Goal: Navigation & Orientation: Find specific page/section

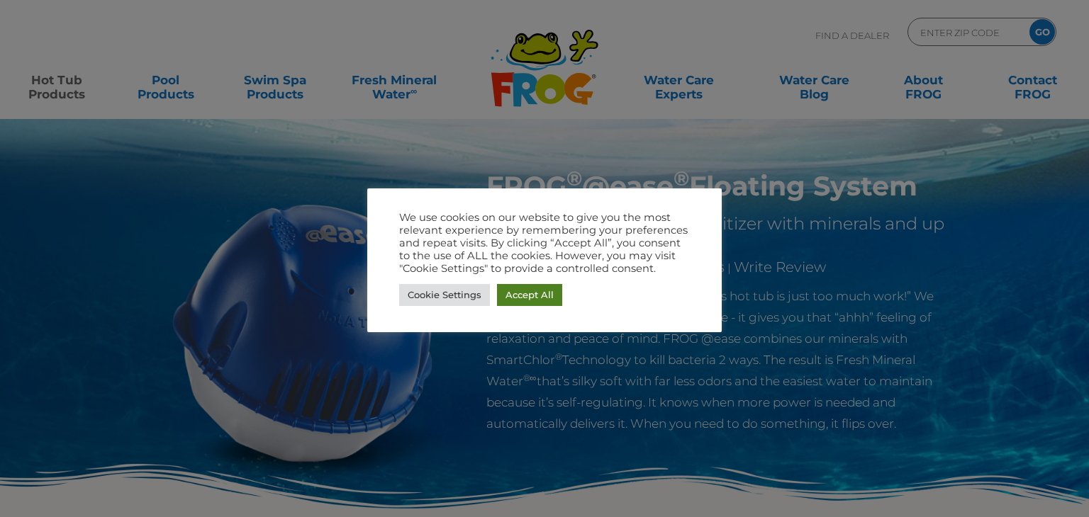
click at [539, 296] on link "Accept All" at bounding box center [529, 295] width 65 height 22
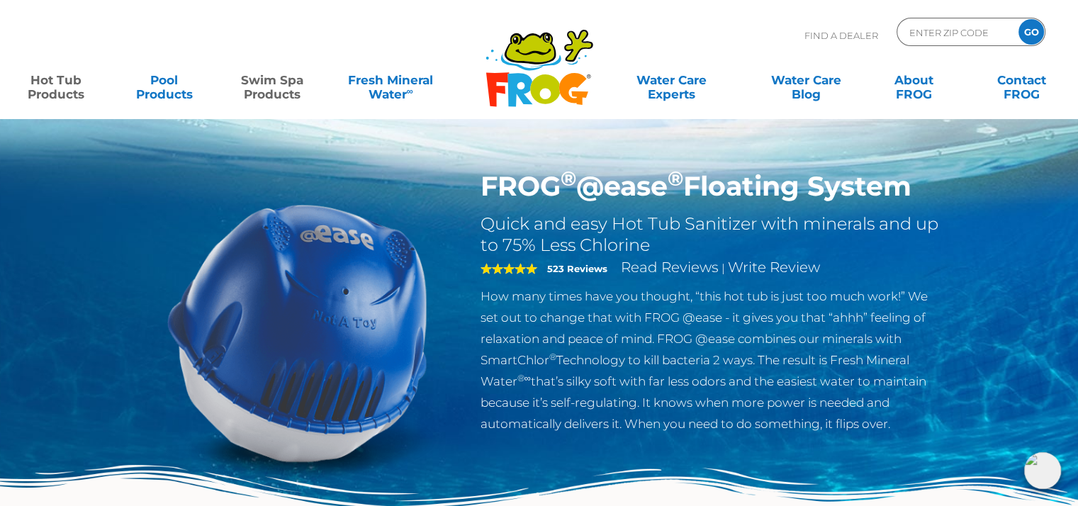
click at [275, 89] on link "Swim Spa Products" at bounding box center [272, 80] width 84 height 28
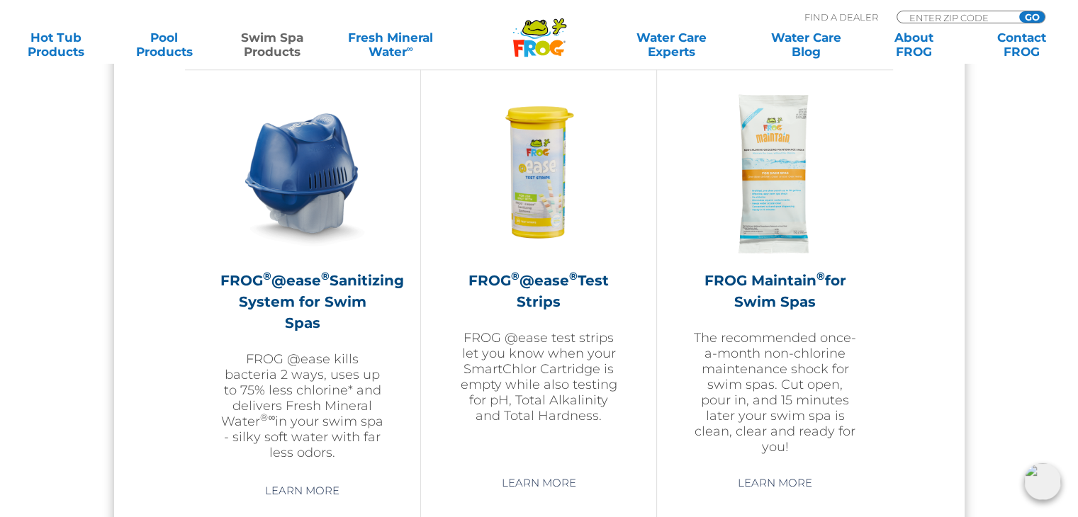
scroll to position [1276, 0]
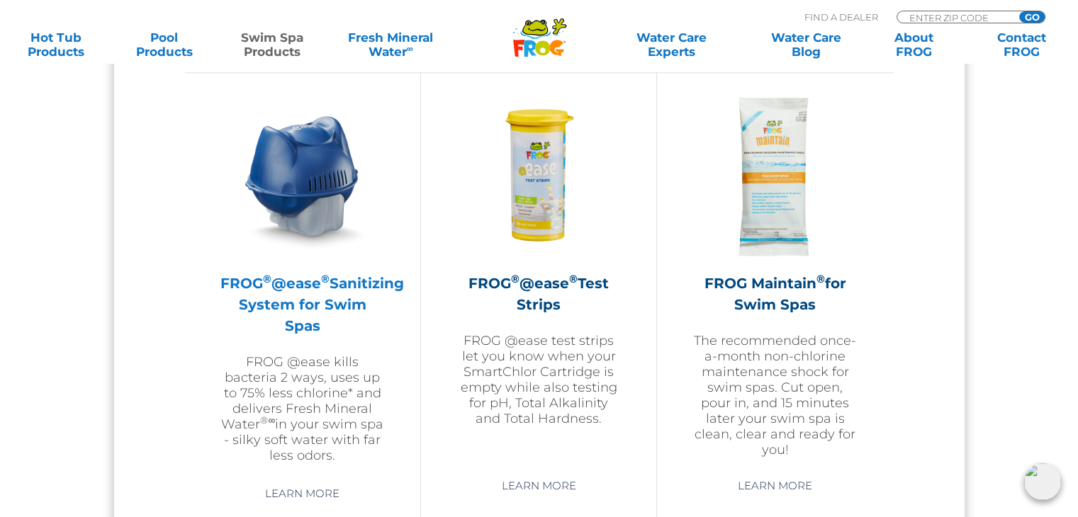
click at [319, 298] on h2 "FROG ® @ease ® Sanitizing System for Swim Spas" at bounding box center [302, 305] width 164 height 64
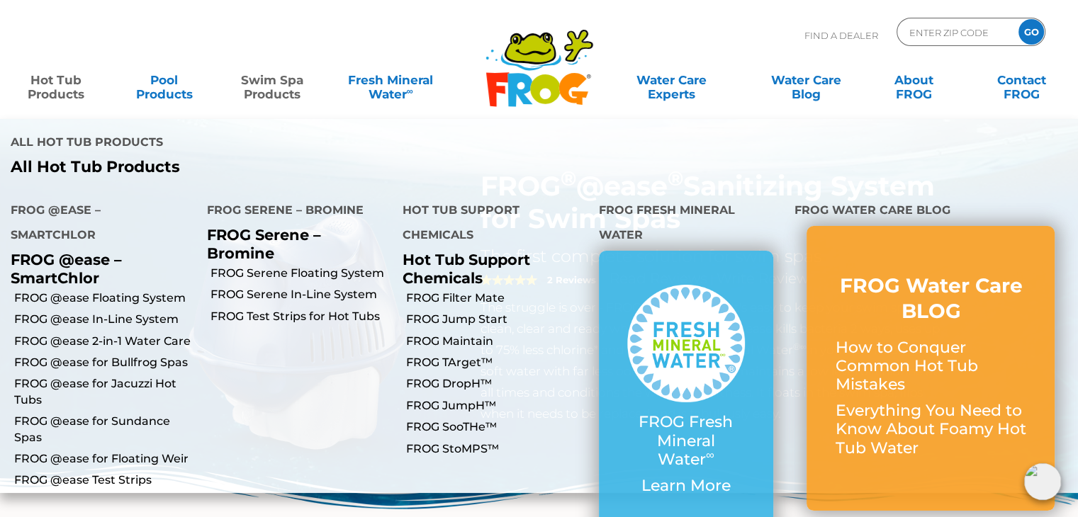
click at [65, 83] on link "Hot Tub Products" at bounding box center [56, 80] width 84 height 28
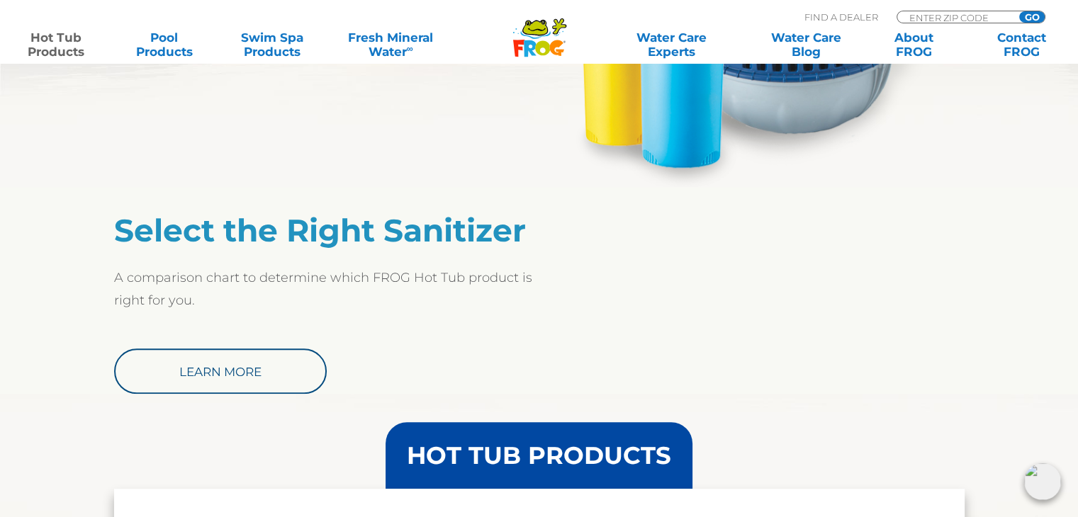
scroll to position [425, 0]
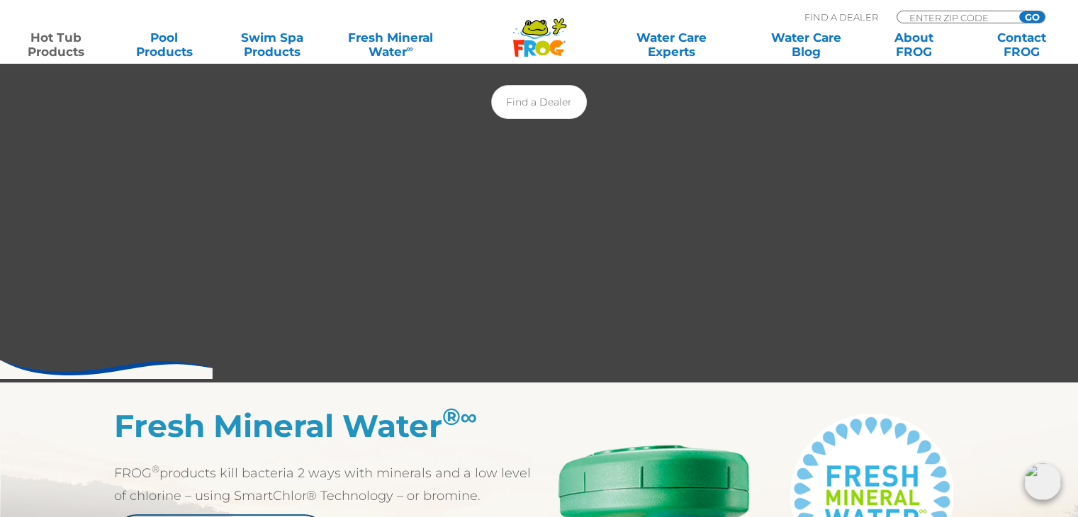
click at [918, 21] on div "MENU MENU Hot Tub Products All Hot Tub Products All Hot Tub Products FROG @ease…" at bounding box center [539, 33] width 1050 height 26
click at [905, 20] on div "MENU MENU Hot Tub Products All Hot Tub Products All Hot Tub Products FROG @ease…" at bounding box center [539, 33] width 1050 height 26
click at [956, 15] on input "Zip Code Form" at bounding box center [956, 17] width 96 height 12
type input "3"
drag, startPoint x: 0, startPoint y: 211, endPoint x: 942, endPoint y: 15, distance: 962.2
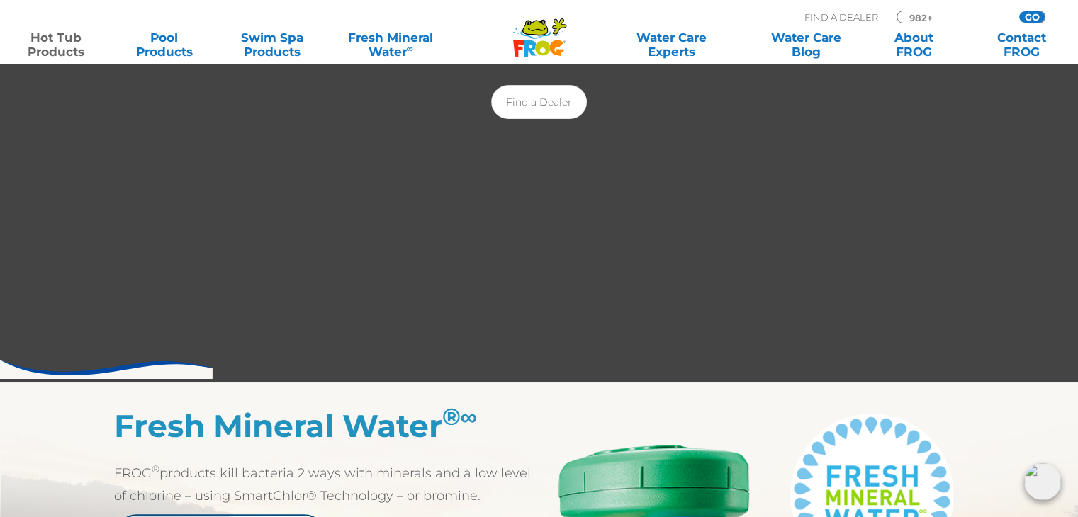
click at [942, 15] on input "982+" at bounding box center [956, 17] width 96 height 12
type input "98290"
click at [1029, 16] on input "GO" at bounding box center [1032, 16] width 26 height 11
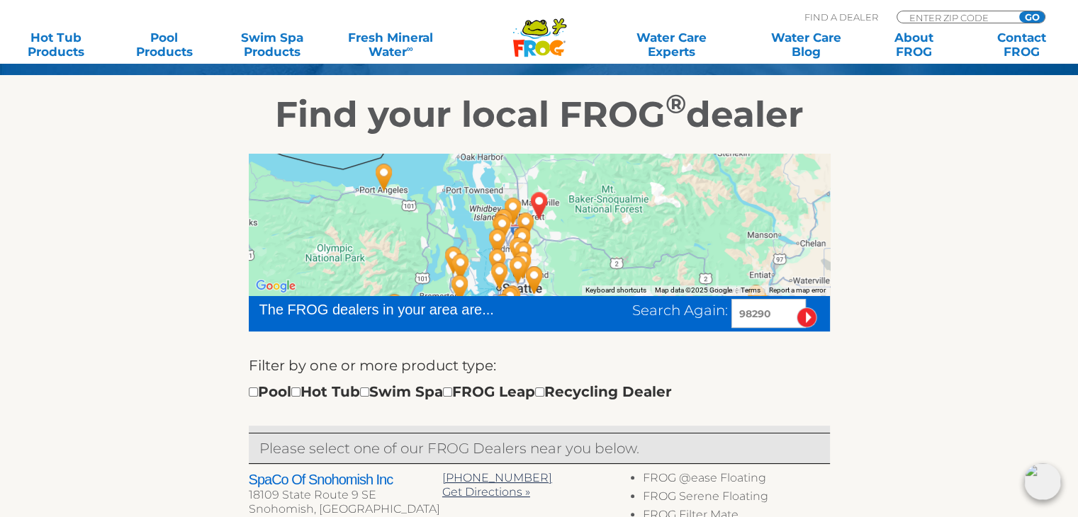
scroll to position [425, 0]
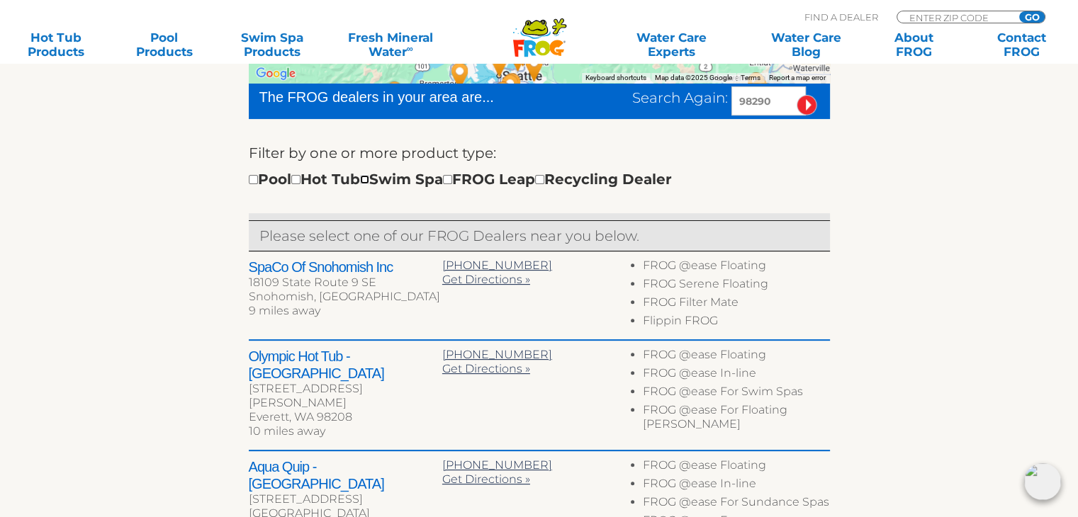
click at [369, 181] on input "checkbox" at bounding box center [364, 179] width 9 height 9
checkbox input "true"
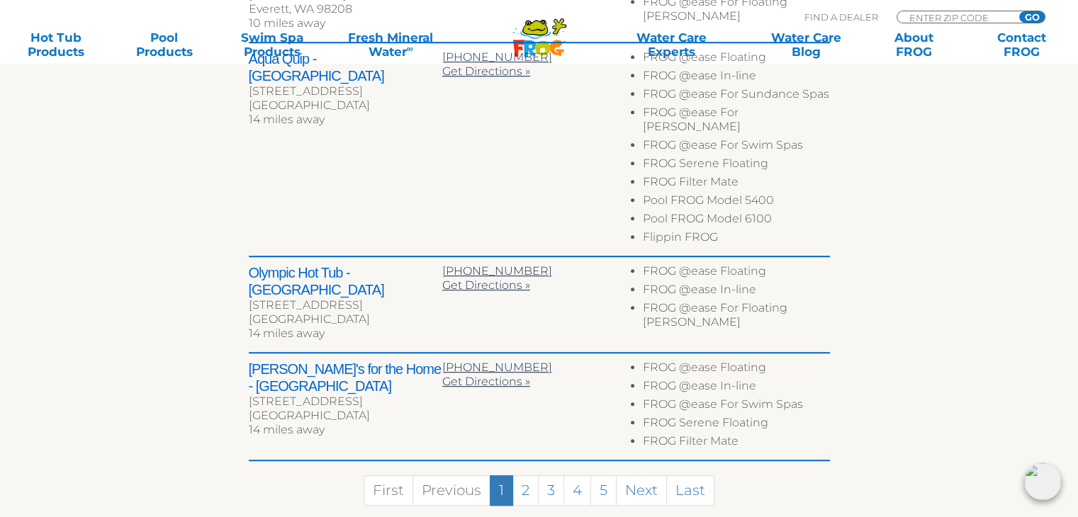
scroll to position [851, 0]
